Goal: Task Accomplishment & Management: Manage account settings

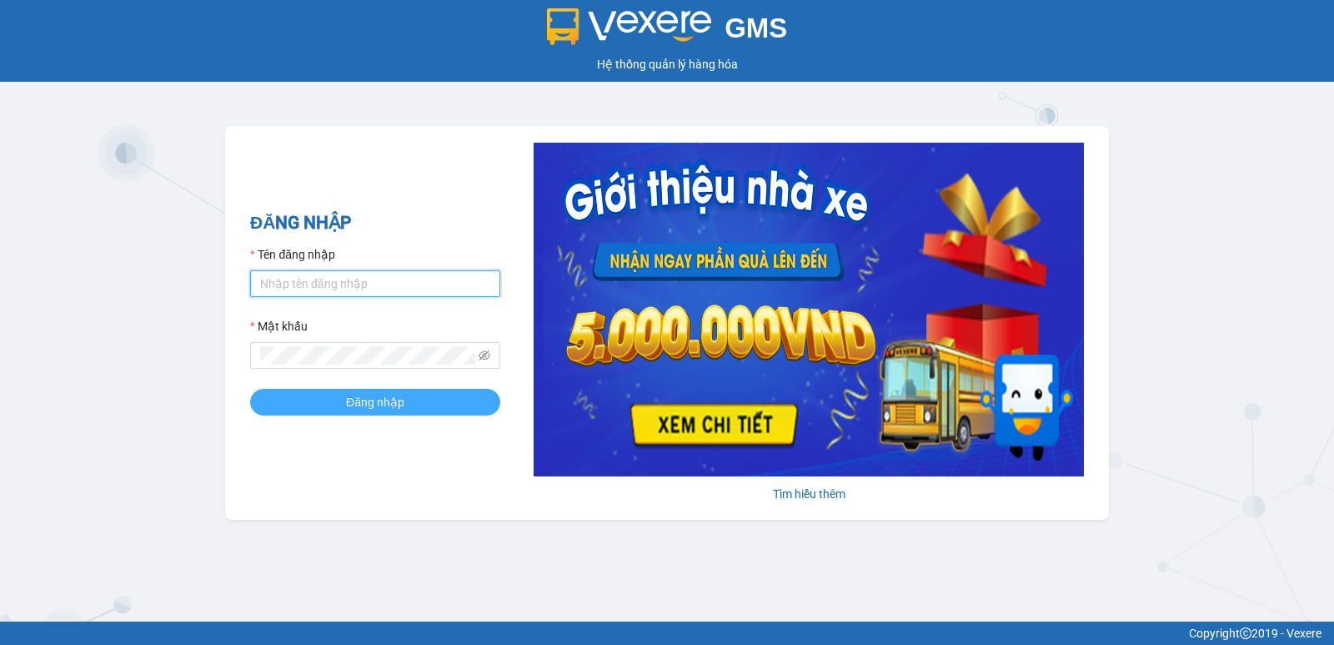
type input "hoangmaisg.kimma"
click at [408, 409] on button "Đăng nhập" at bounding box center [375, 402] width 250 height 27
click at [408, 408] on button "Đăng nhập" at bounding box center [375, 402] width 250 height 27
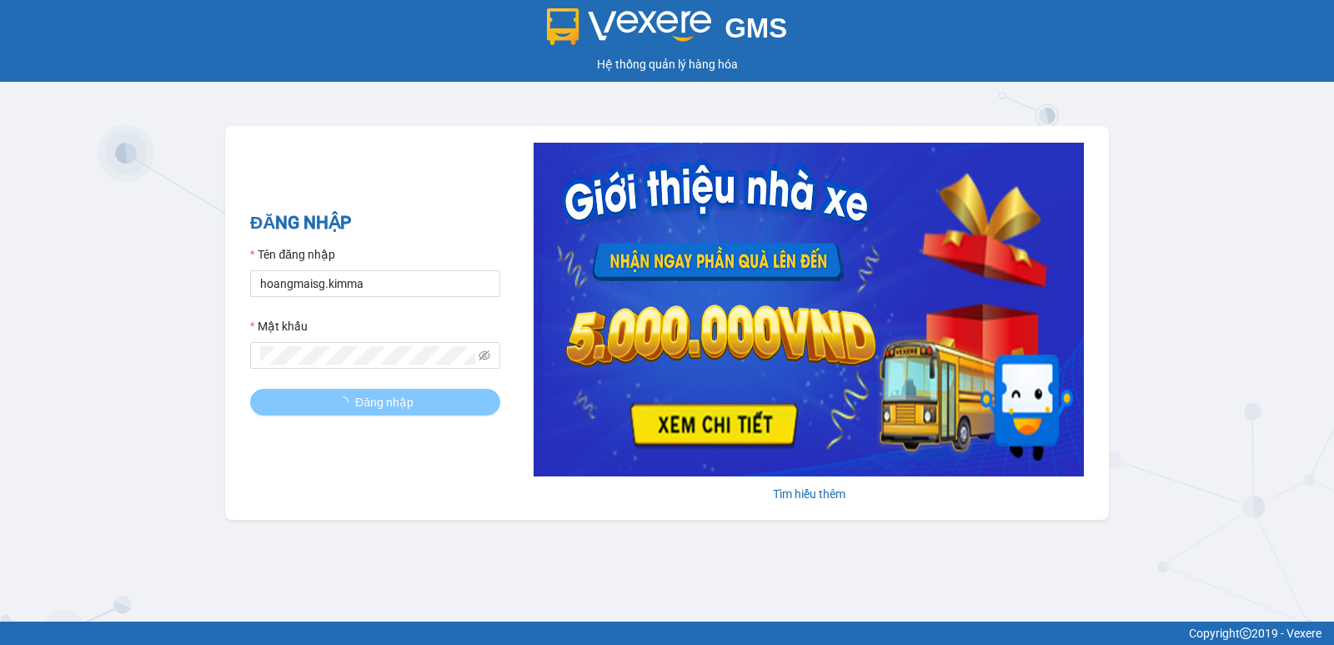
click at [408, 408] on body "GMS Hệ thống quản lý hàng hóa ĐĂNG NHẬP Tên đăng nhập hoangmaisg.[PERSON_NAME] …" at bounding box center [667, 322] width 1334 height 645
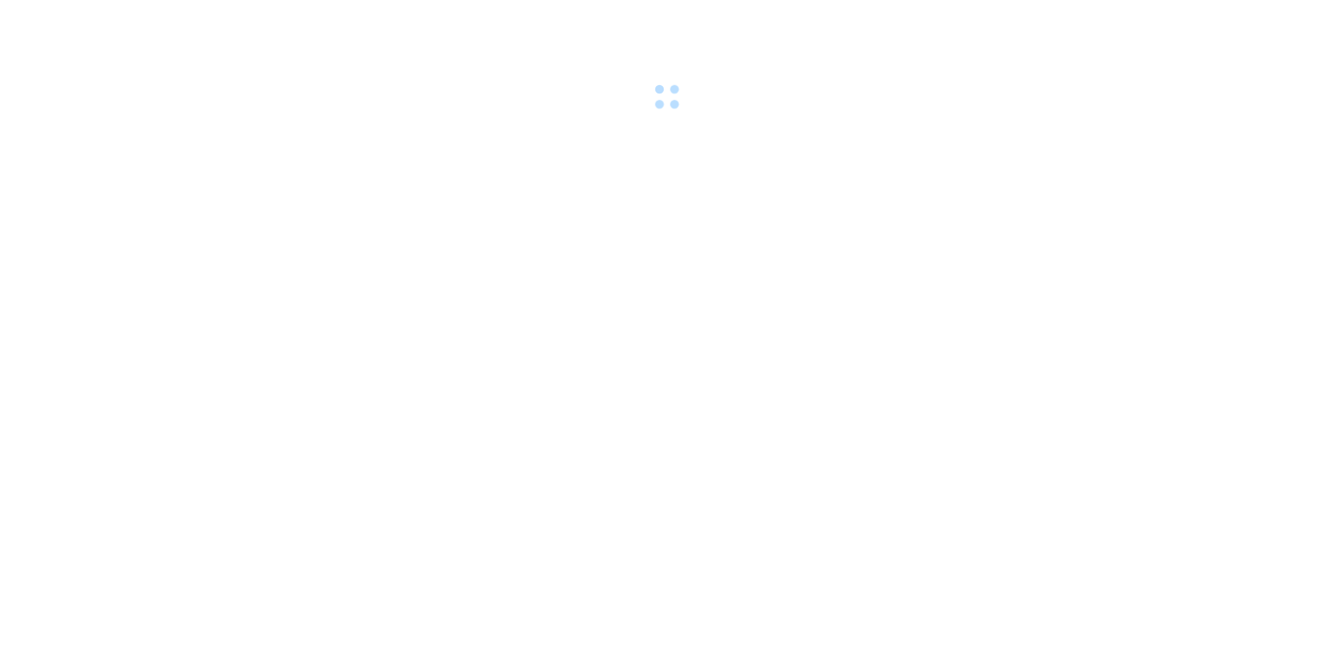
click at [408, 408] on body at bounding box center [667, 322] width 1334 height 645
